Goal: Find specific page/section: Find specific page/section

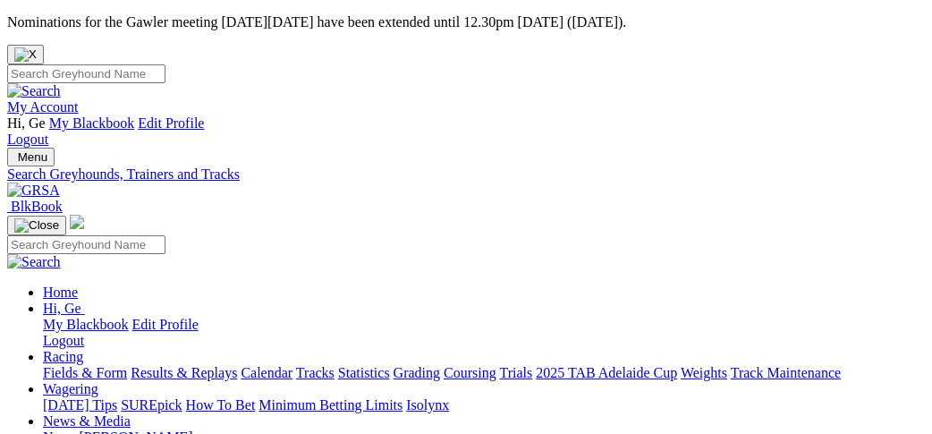
select select "cannington"
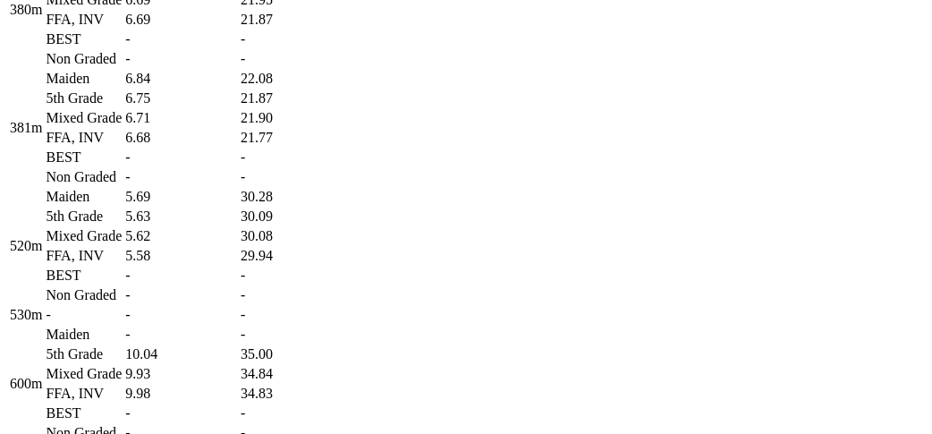
scroll to position [1610, 0]
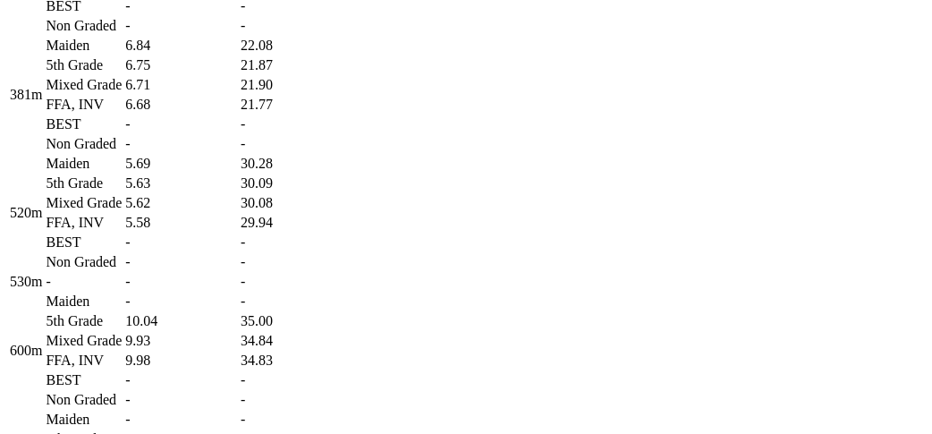
click at [238, 251] on td "-" at bounding box center [181, 242] width 114 height 18
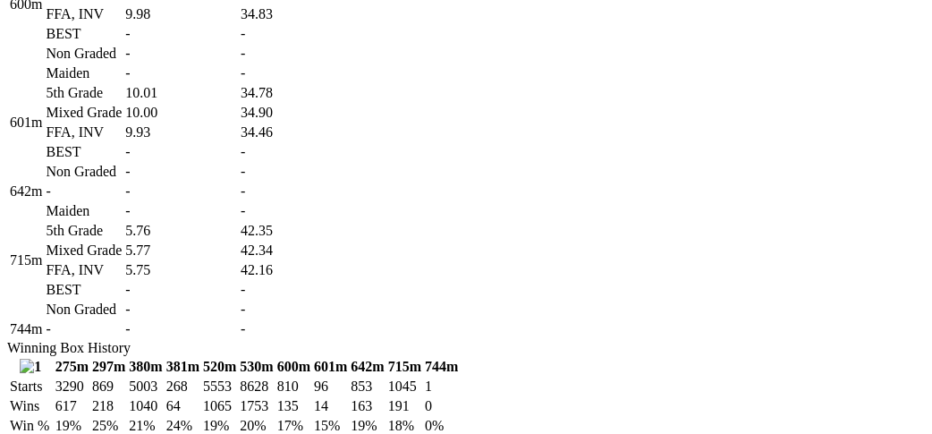
scroll to position [2086, 0]
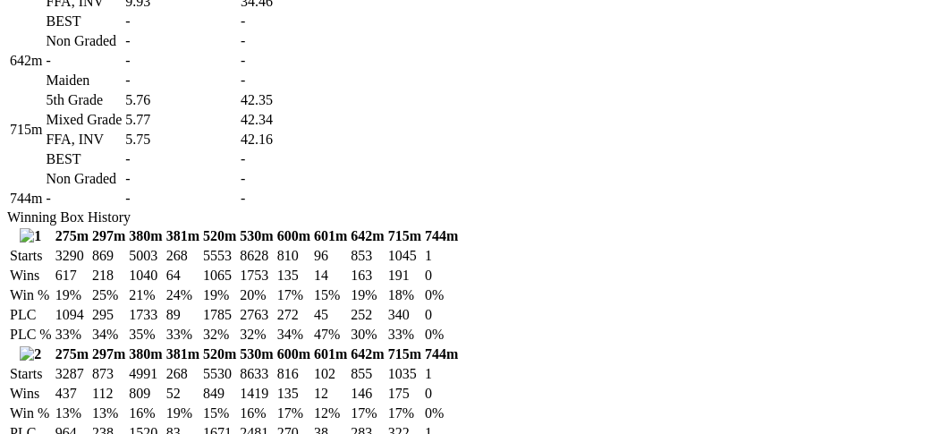
click at [238, 89] on td "-" at bounding box center [181, 81] width 114 height 18
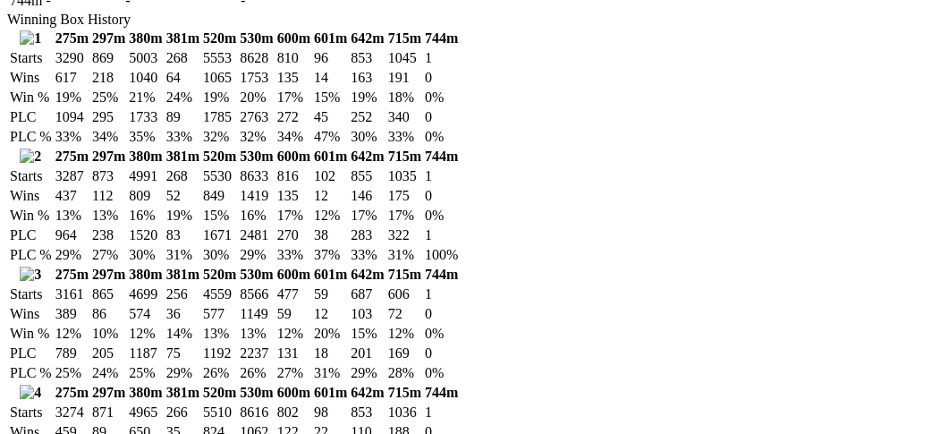
scroll to position [2325, 0]
